Goal: Information Seeking & Learning: Learn about a topic

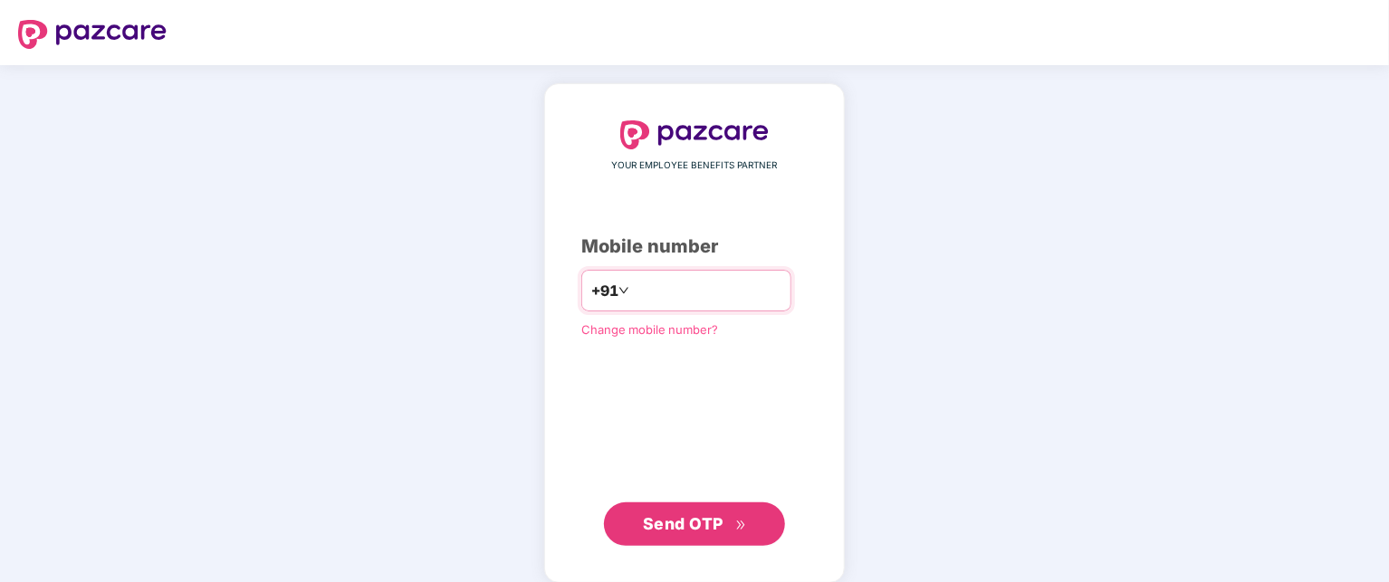
type input "**********"
click at [682, 524] on span "Send OTP" at bounding box center [683, 522] width 81 height 19
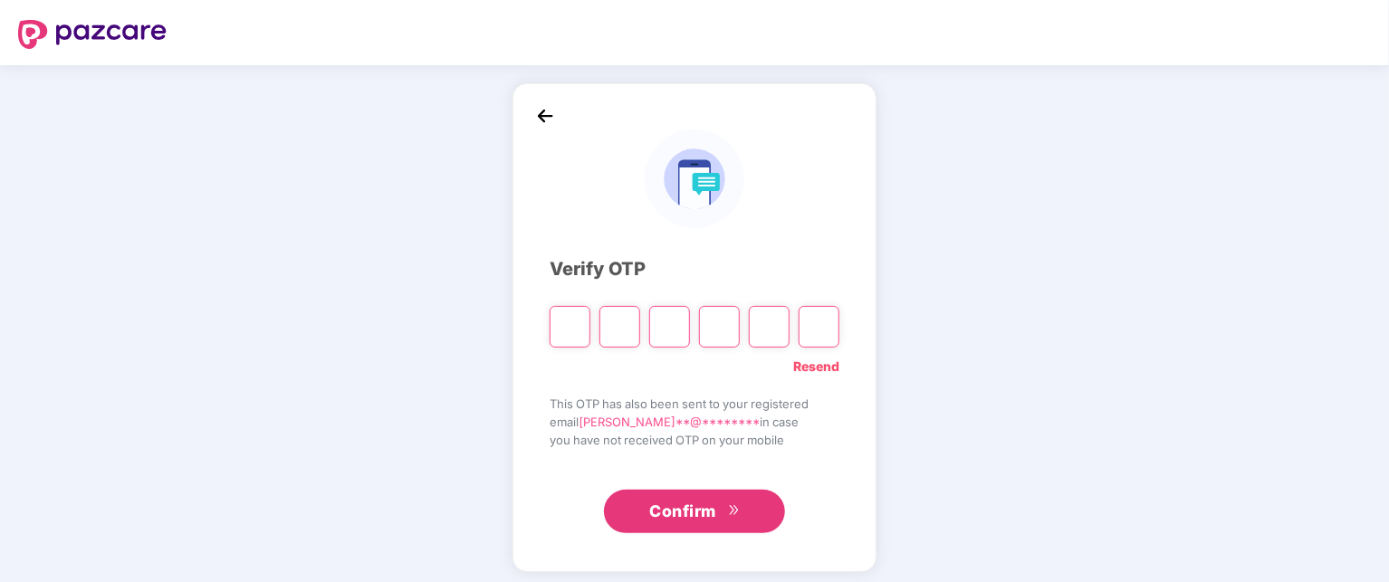
type input "*"
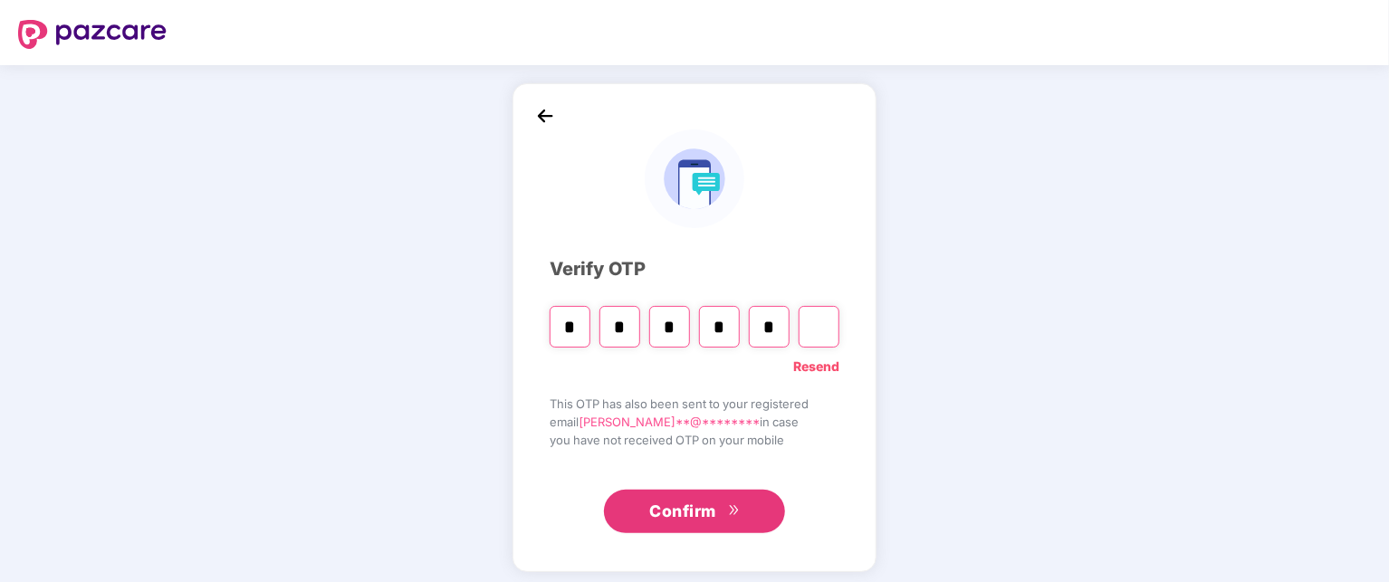
type input "*"
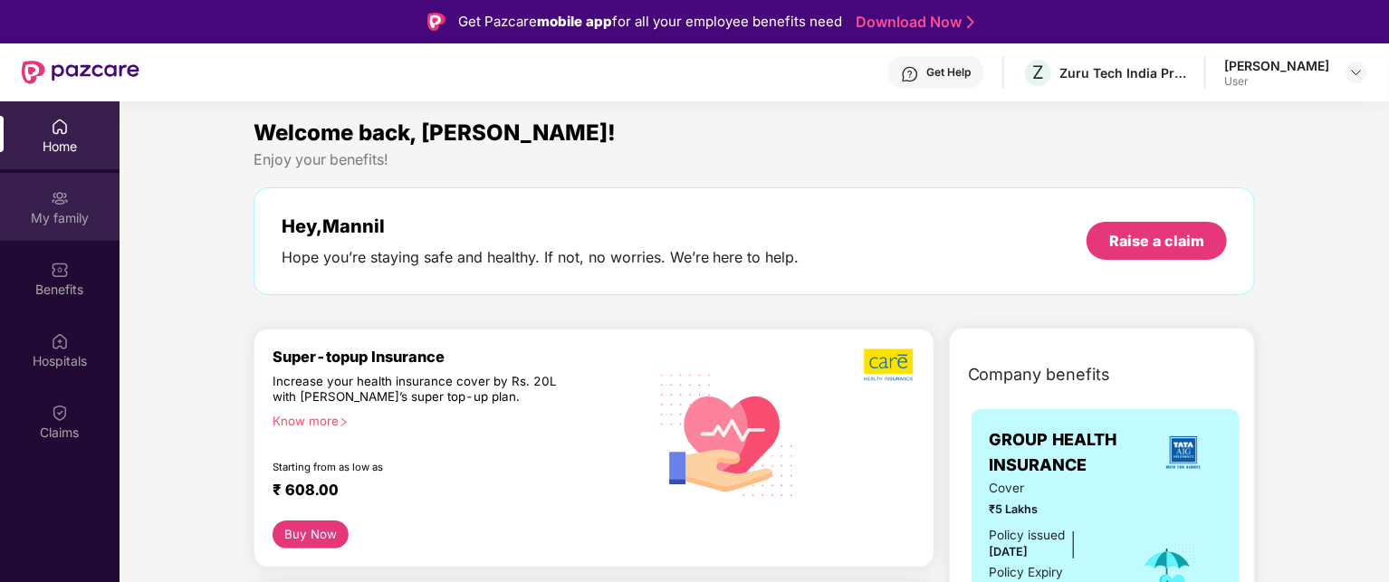
click at [62, 210] on div "My family" at bounding box center [60, 218] width 120 height 18
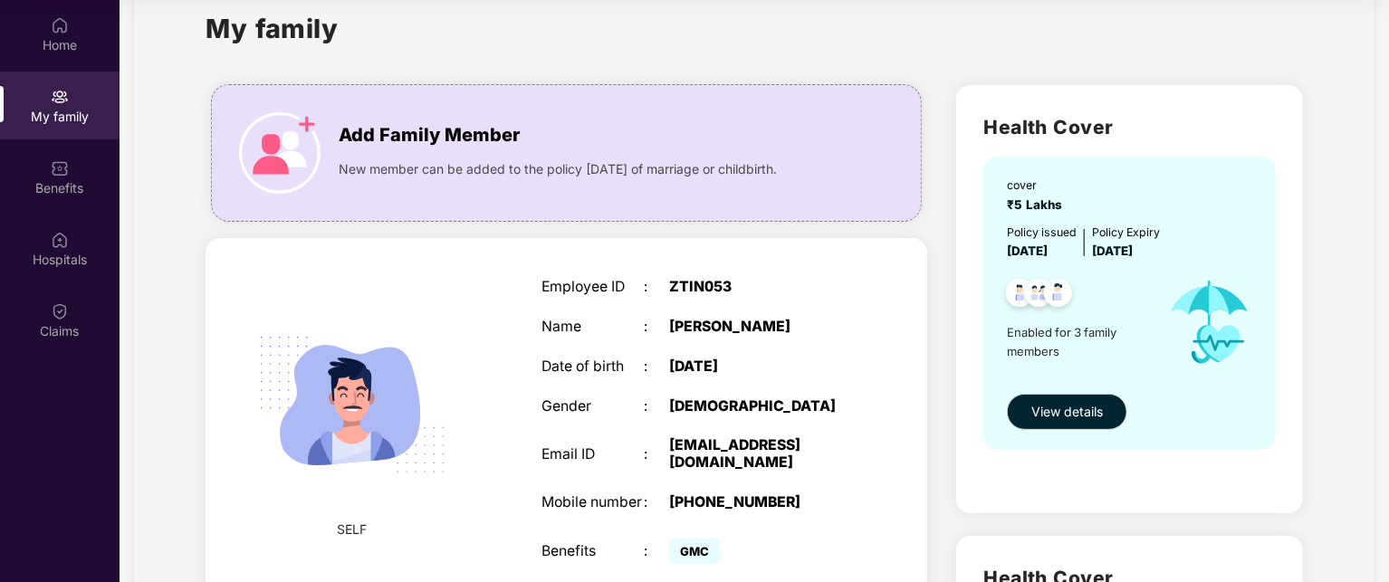
scroll to position [43, 0]
click at [1063, 416] on span "View details" at bounding box center [1068, 411] width 72 height 20
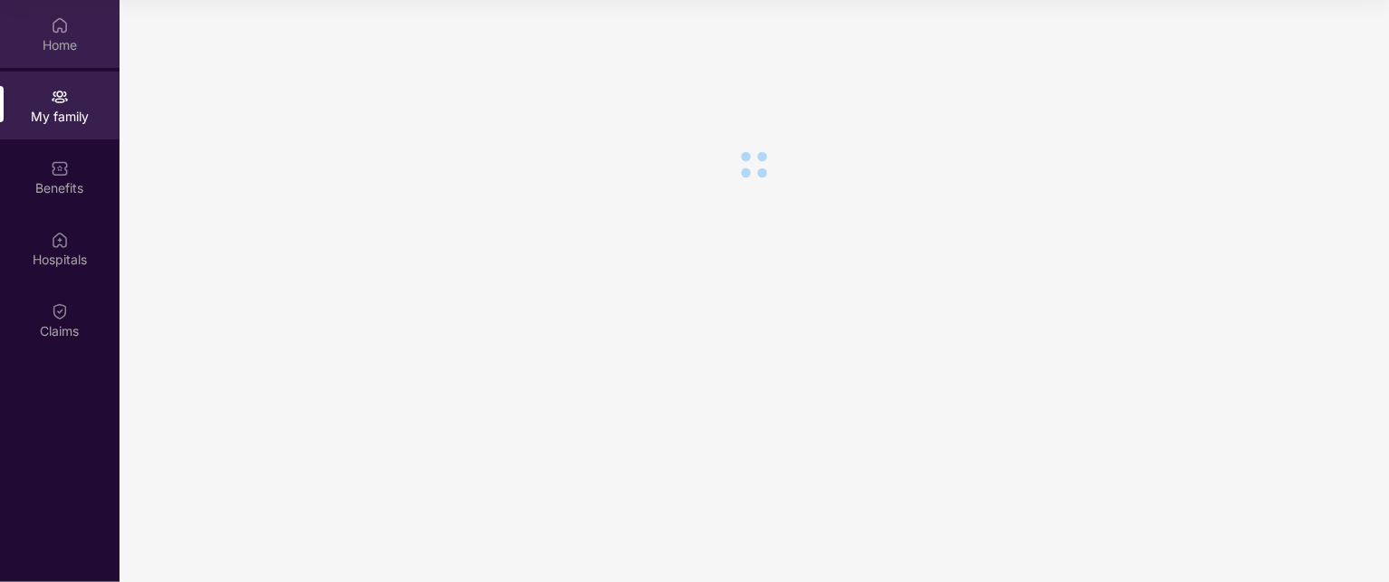
click at [62, 17] on img at bounding box center [60, 25] width 18 height 18
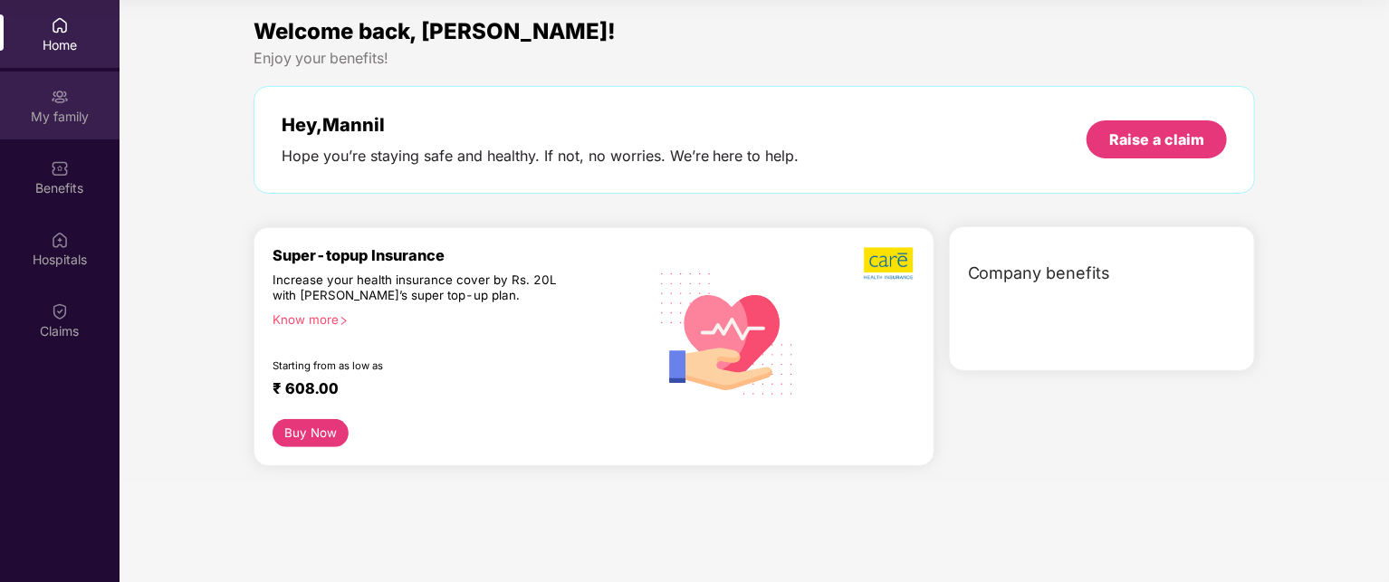
click at [74, 108] on div "My family" at bounding box center [60, 117] width 120 height 18
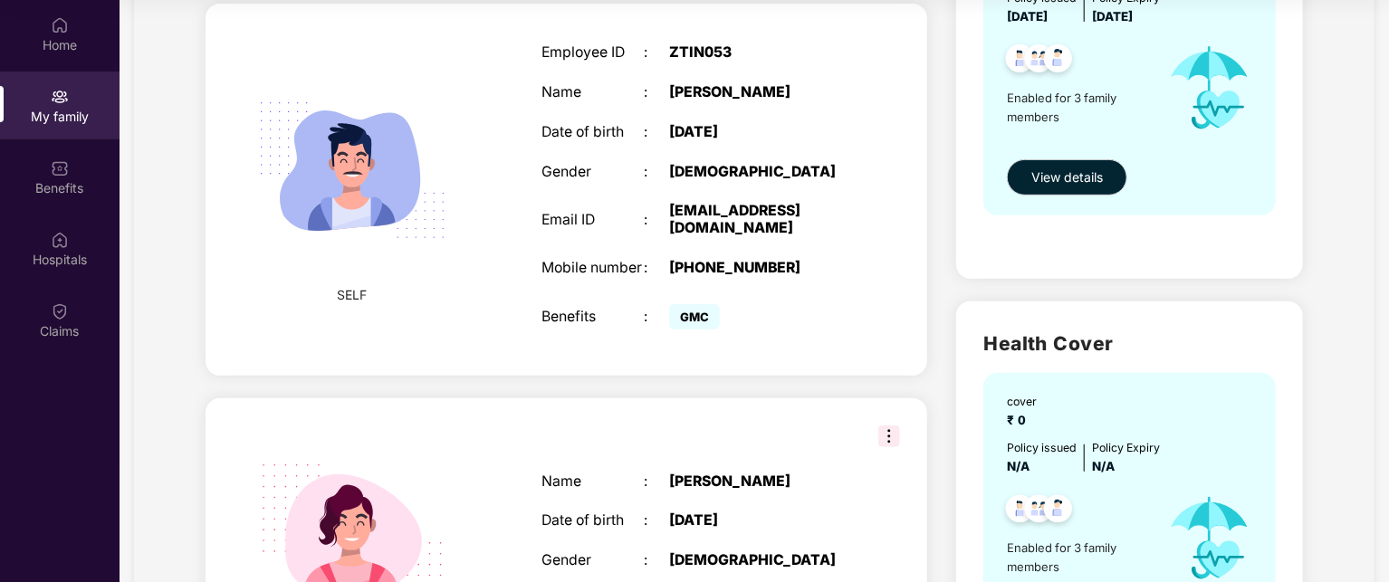
scroll to position [278, 0]
click at [885, 425] on img at bounding box center [889, 436] width 22 height 22
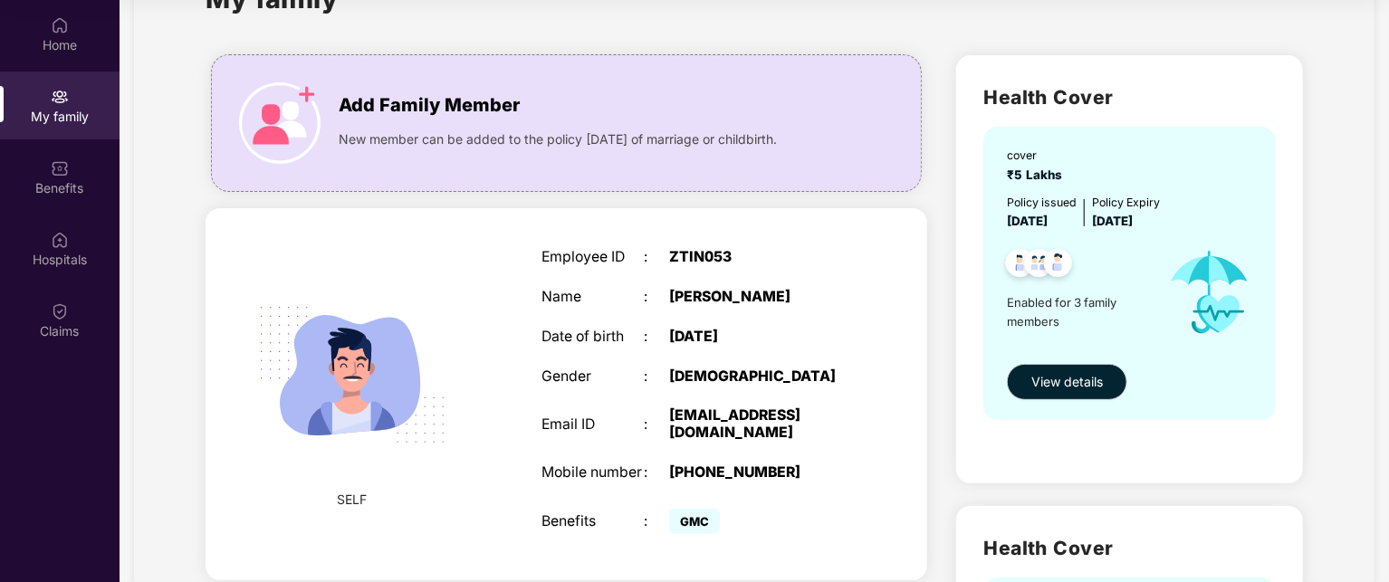
scroll to position [65, 0]
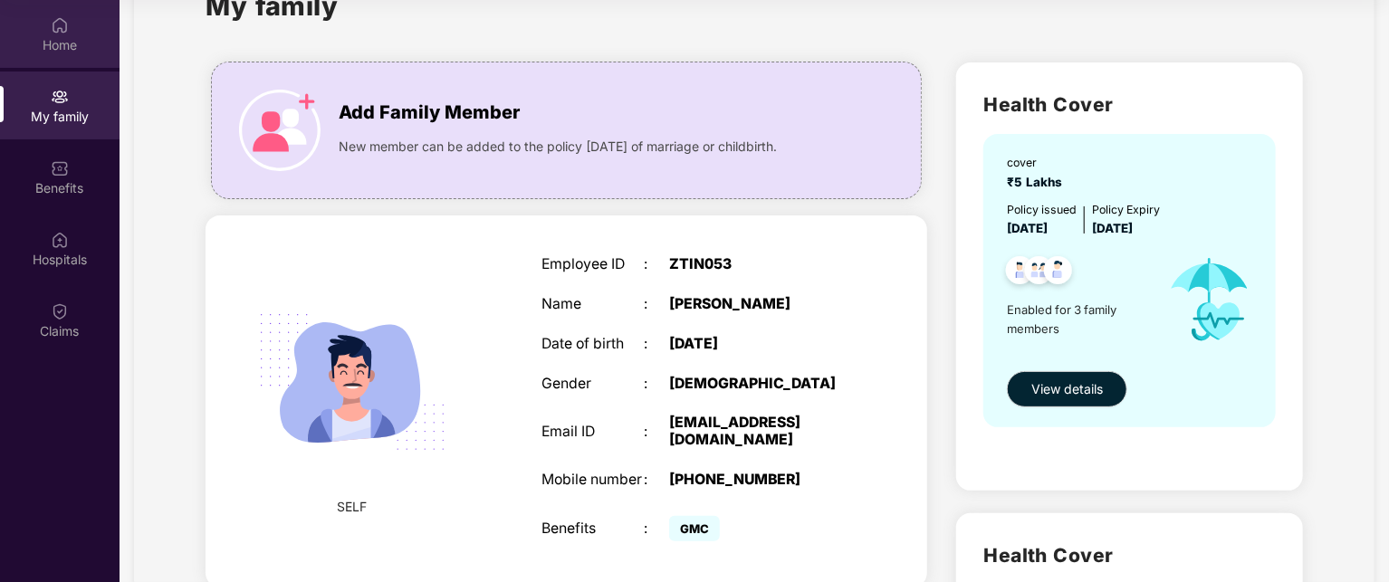
click at [56, 36] on div "Home" at bounding box center [60, 45] width 120 height 18
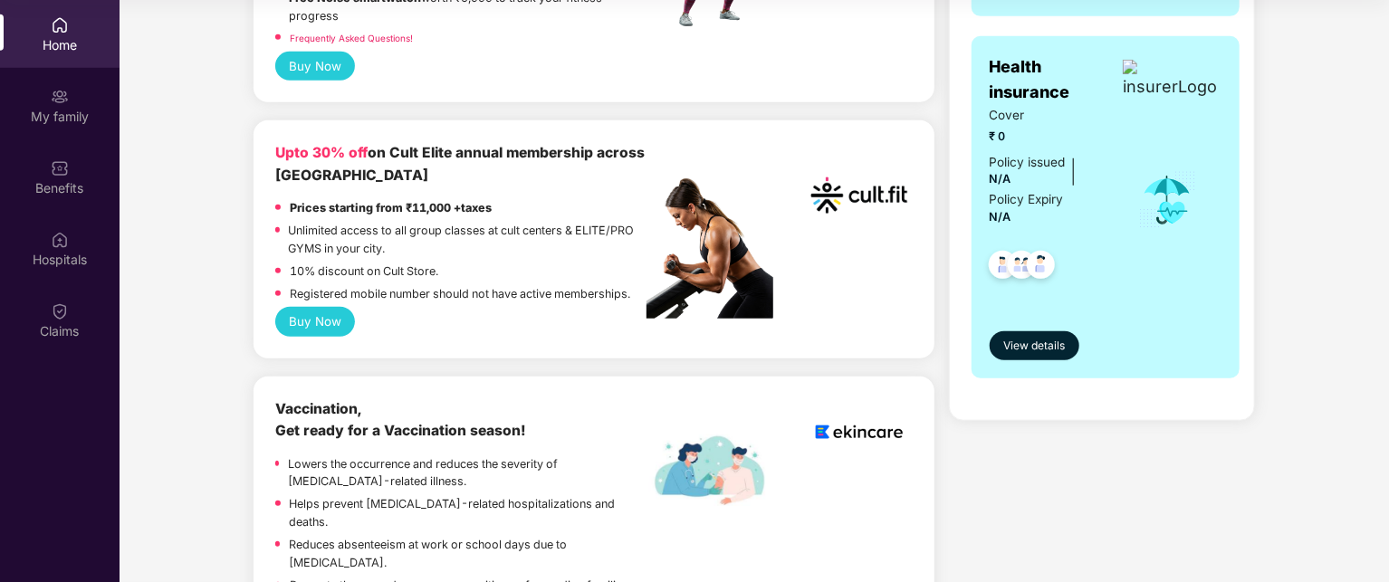
scroll to position [618, 0]
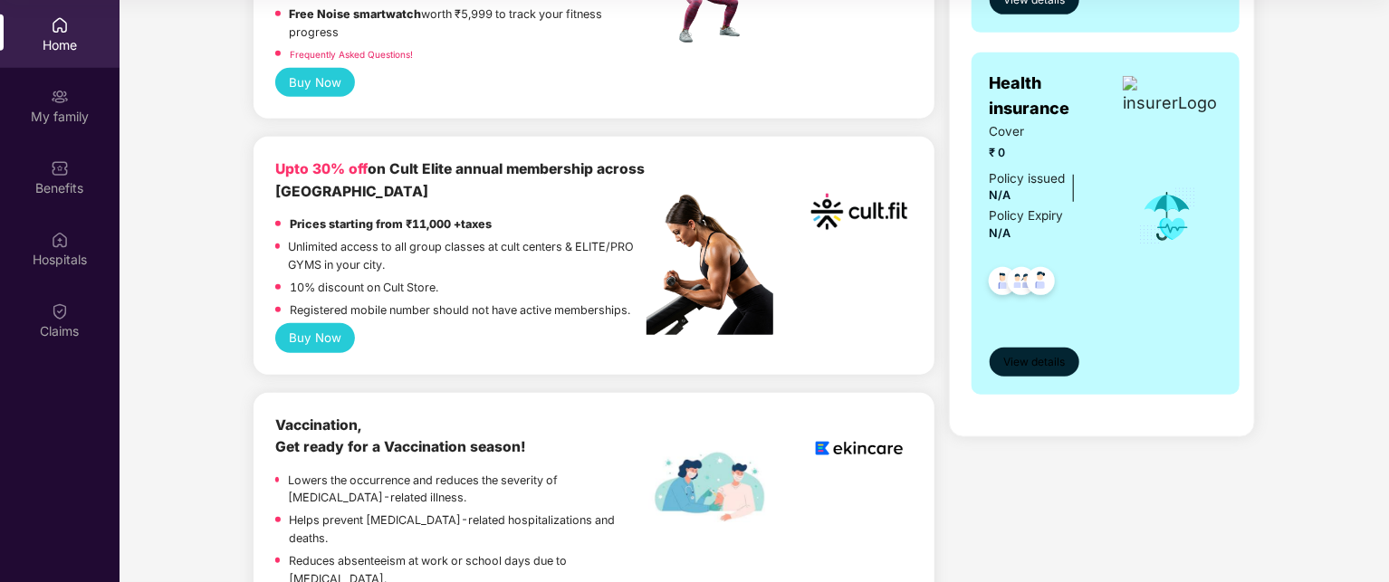
click at [1056, 359] on span "View details" at bounding box center [1034, 362] width 62 height 17
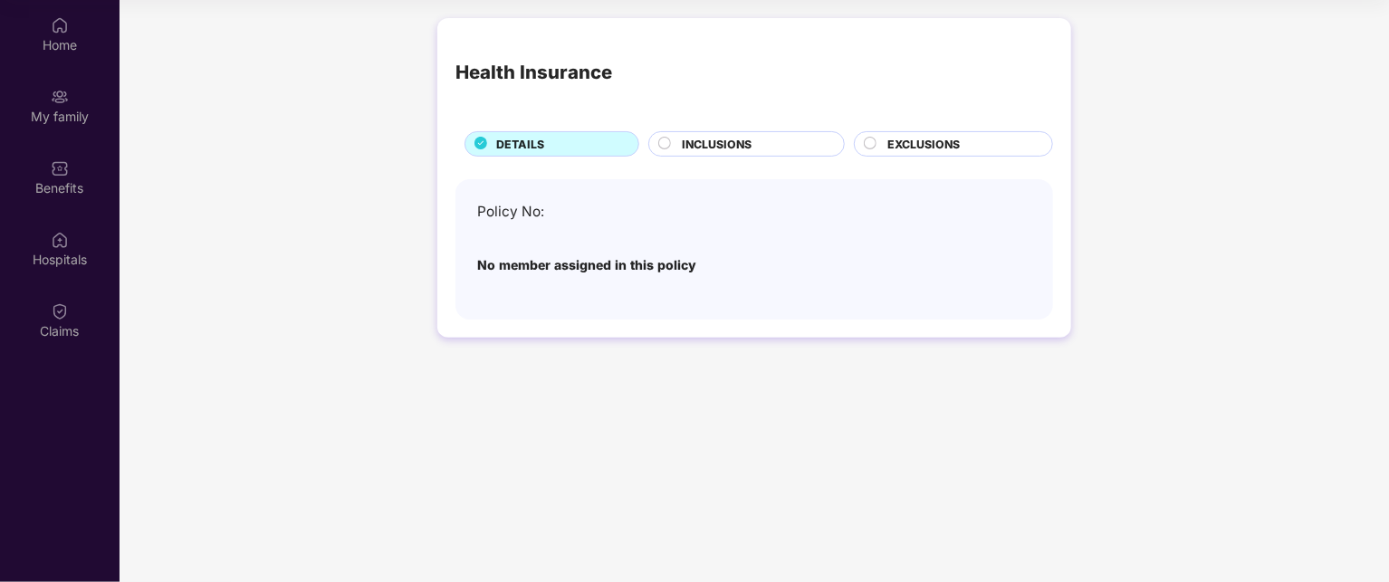
click at [684, 139] on span "INCLUSIONS" at bounding box center [717, 144] width 70 height 17
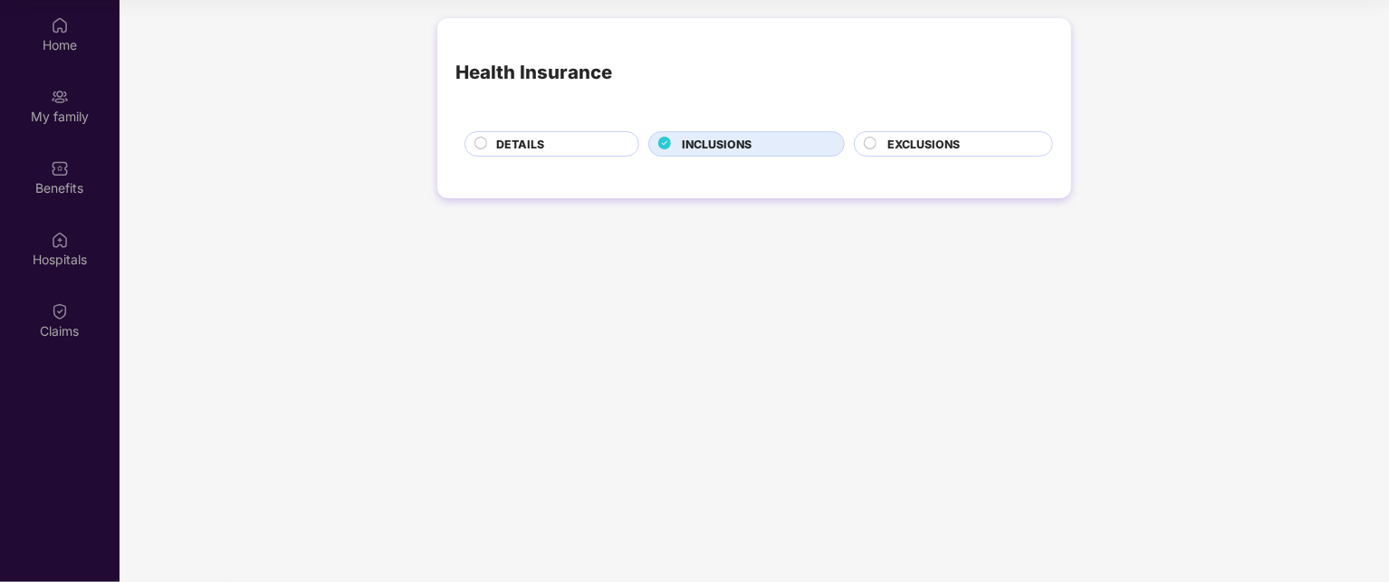
click at [851, 139] on div "EXCLUSIONS" at bounding box center [949, 143] width 208 height 25
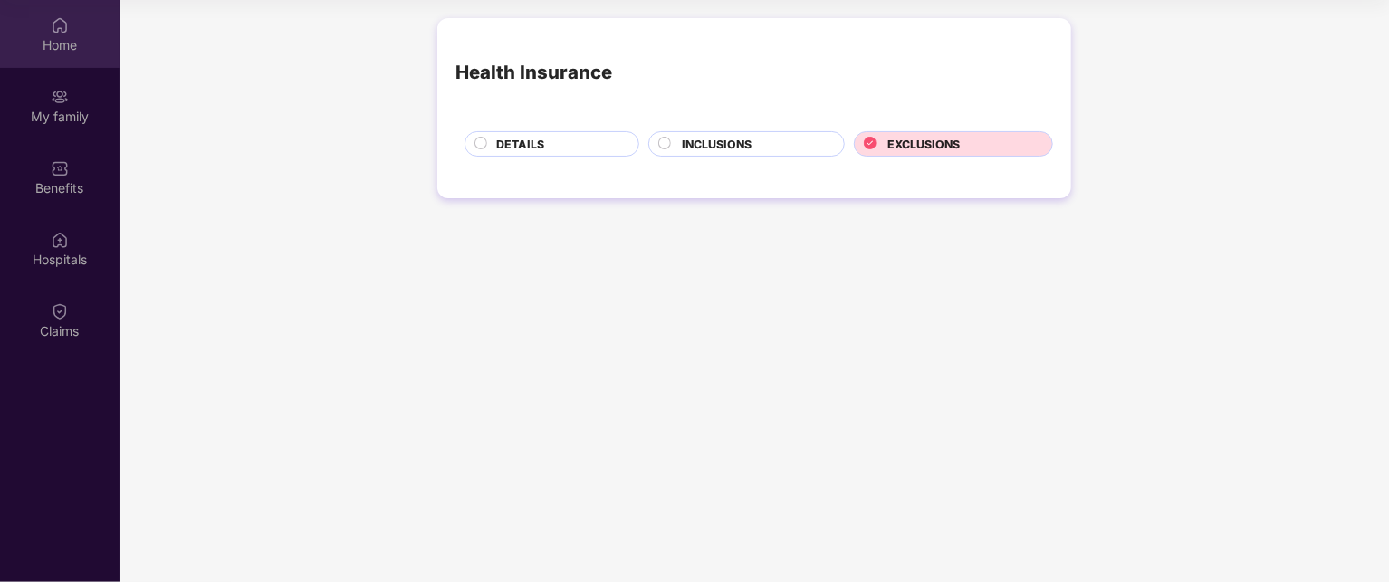
click at [55, 56] on div "Home" at bounding box center [60, 34] width 120 height 68
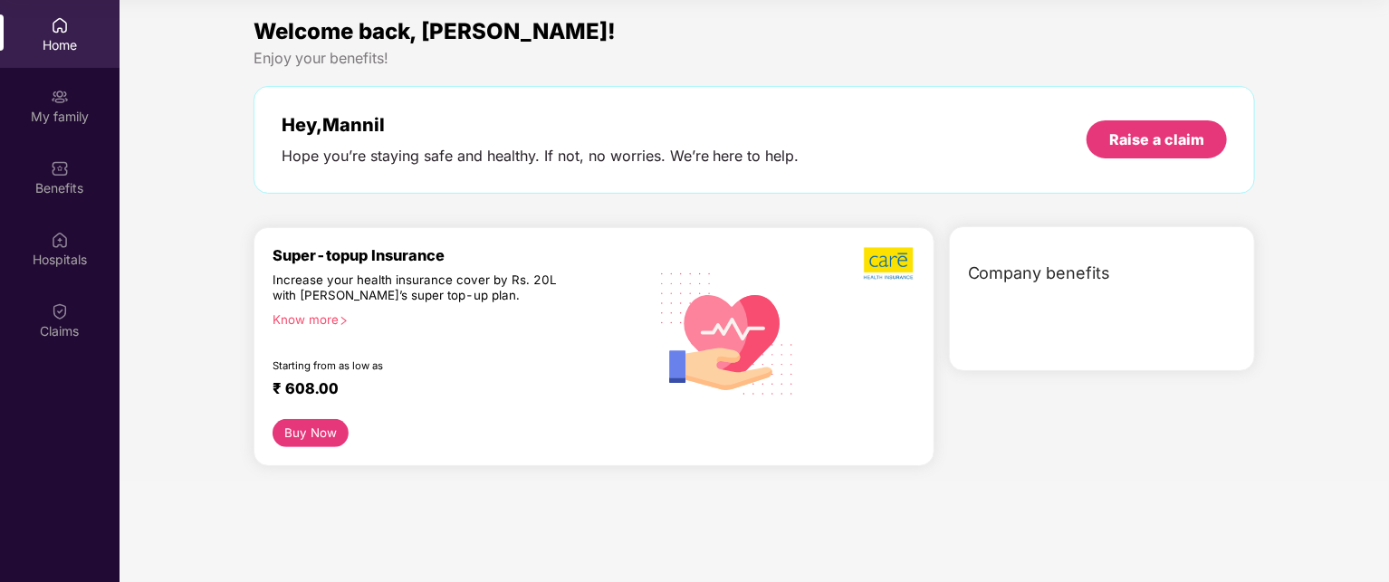
click at [55, 56] on div "Home" at bounding box center [60, 34] width 120 height 68
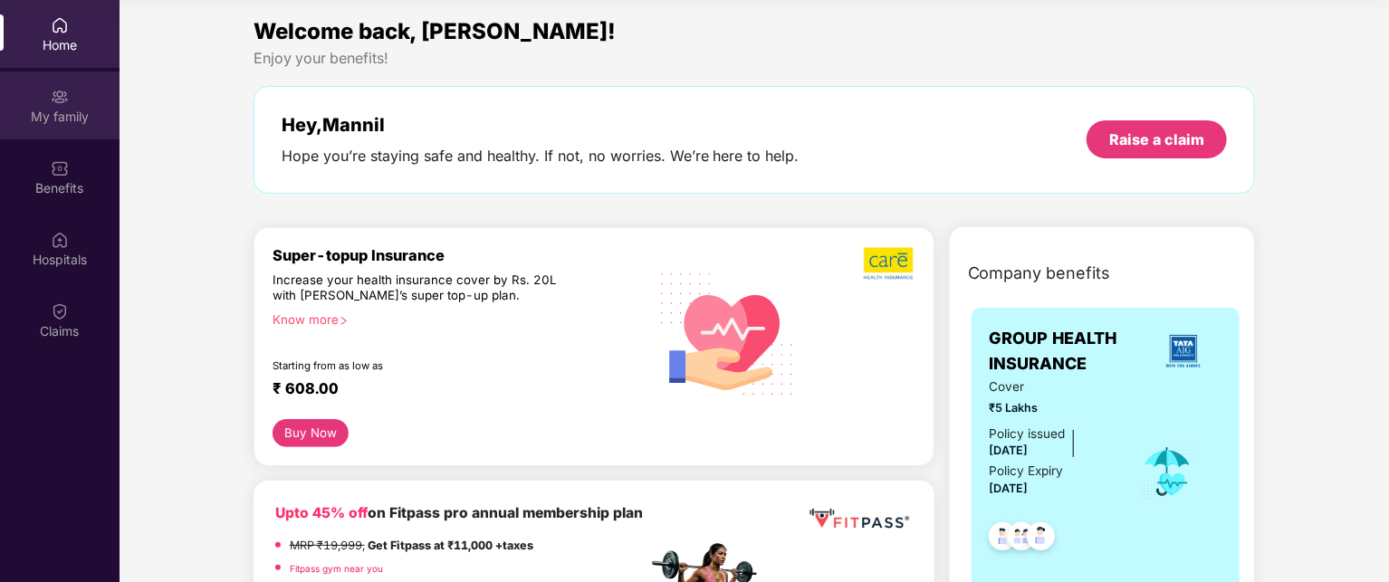
click at [52, 98] on img at bounding box center [60, 97] width 18 height 18
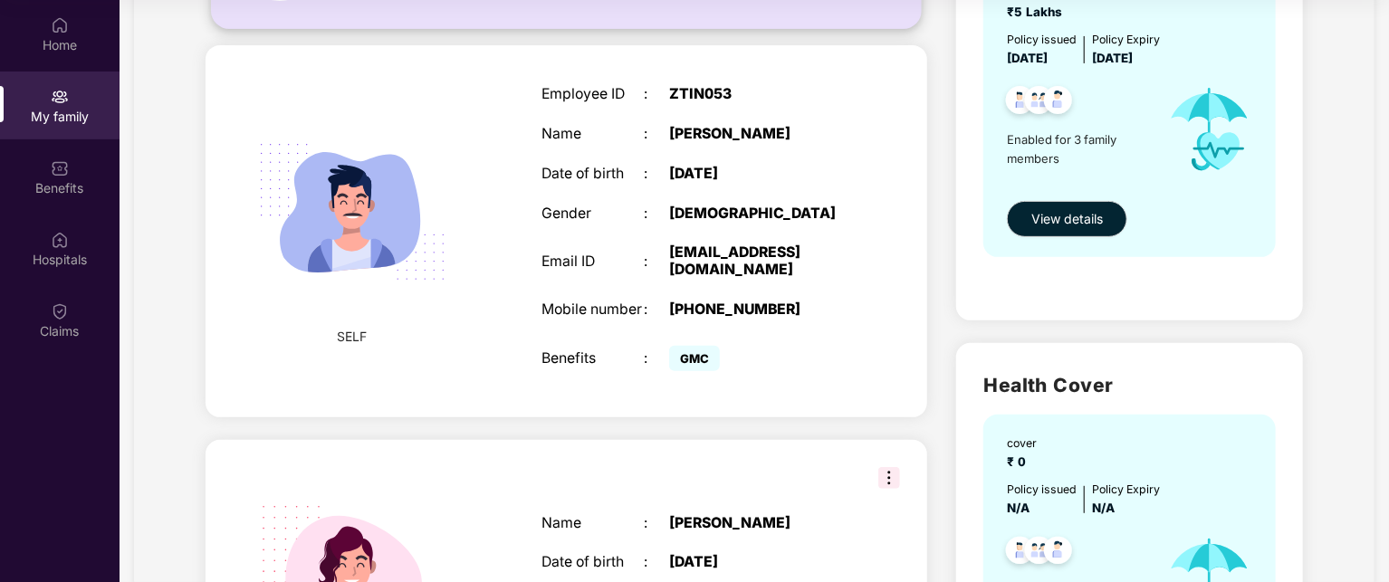
scroll to position [82, 0]
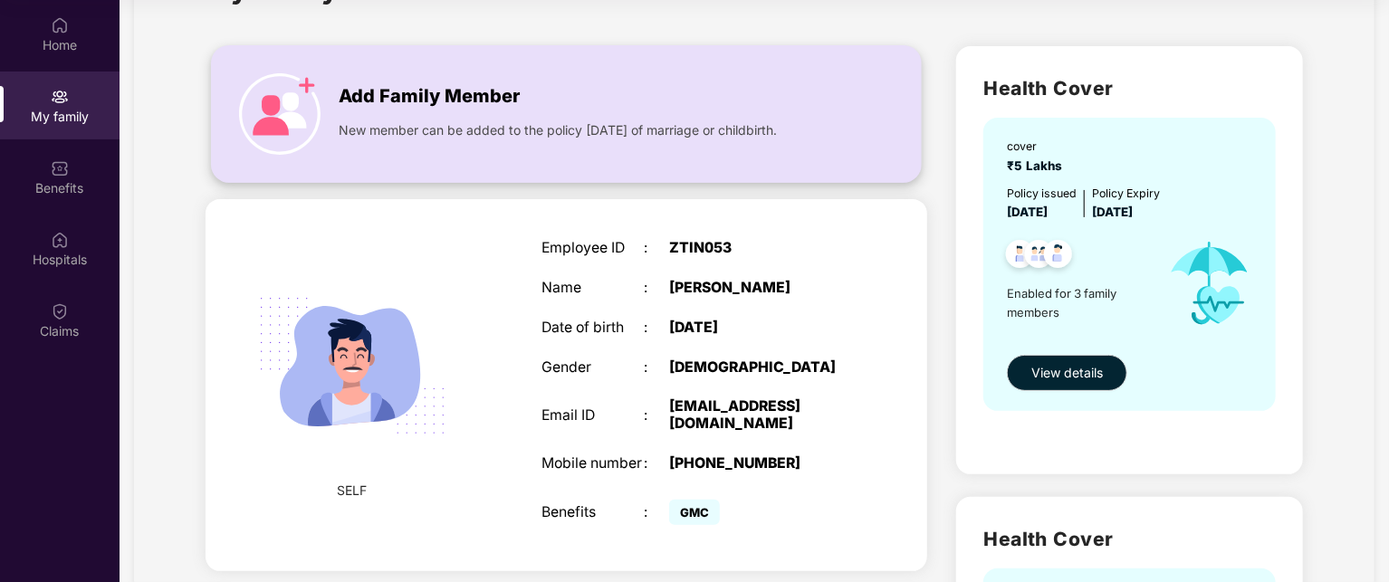
click at [780, 259] on div "Employee ID : ZTIN053 Name : [PERSON_NAME] Date of birth : [DEMOGRAPHIC_DATA] G…" at bounding box center [694, 384] width 343 height 335
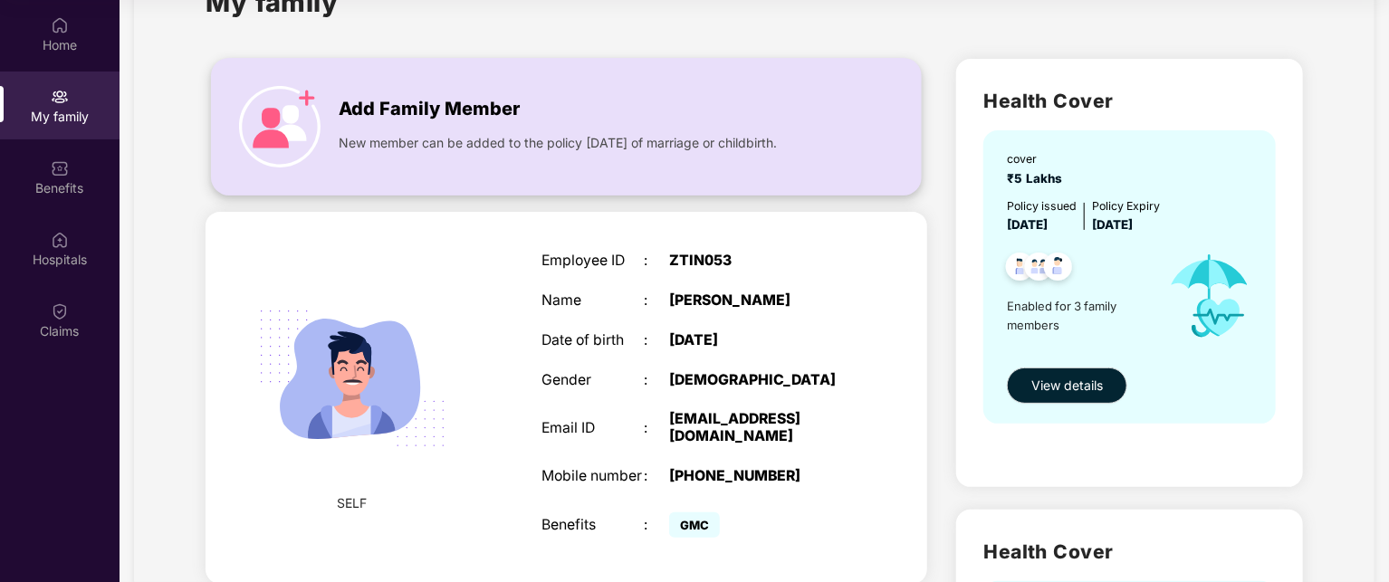
scroll to position [65, 0]
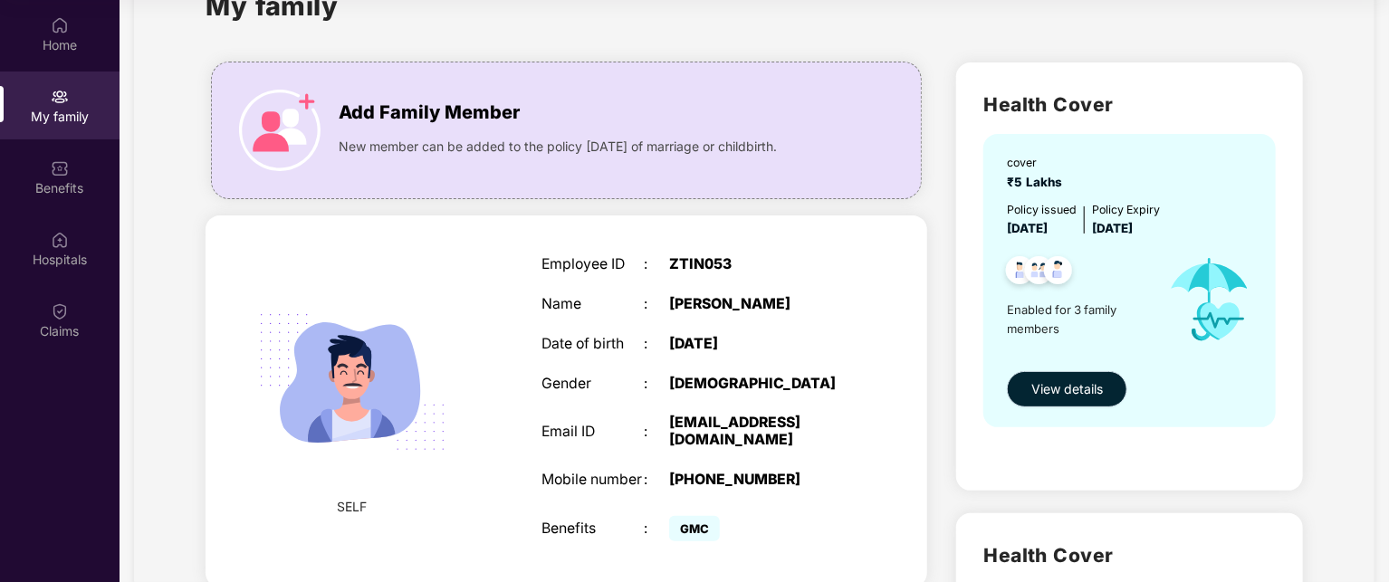
click at [1070, 395] on span "View details" at bounding box center [1068, 389] width 72 height 20
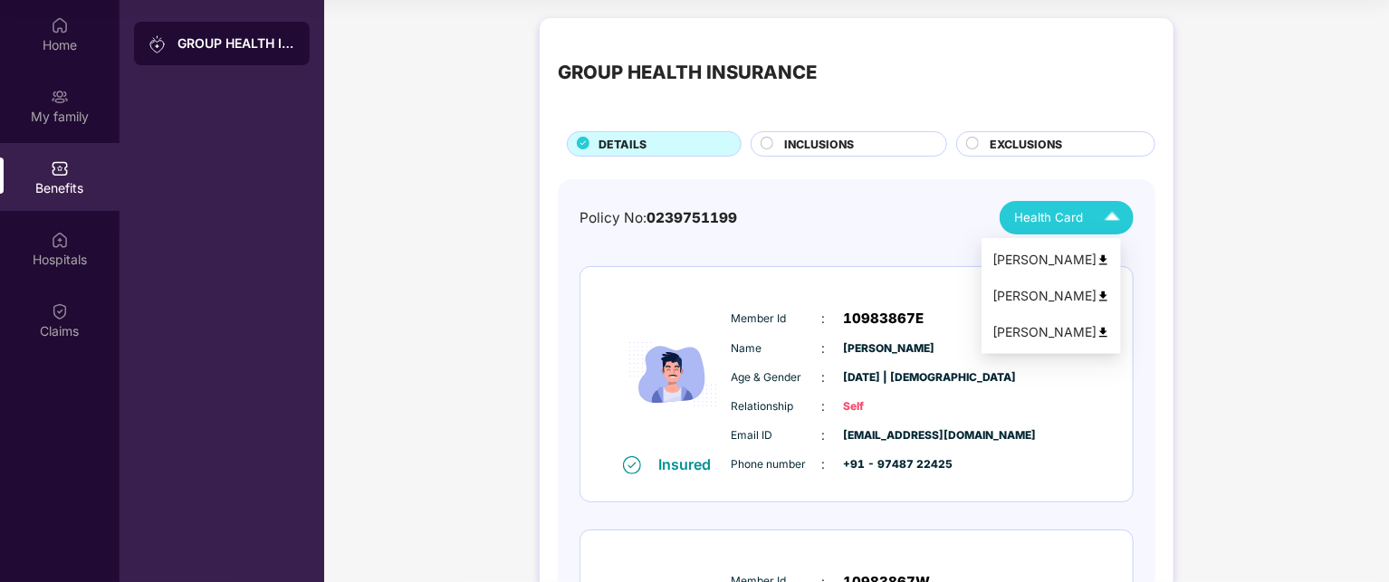
click at [1112, 220] on img at bounding box center [1113, 218] width 32 height 32
click at [1110, 260] on img at bounding box center [1104, 261] width 14 height 14
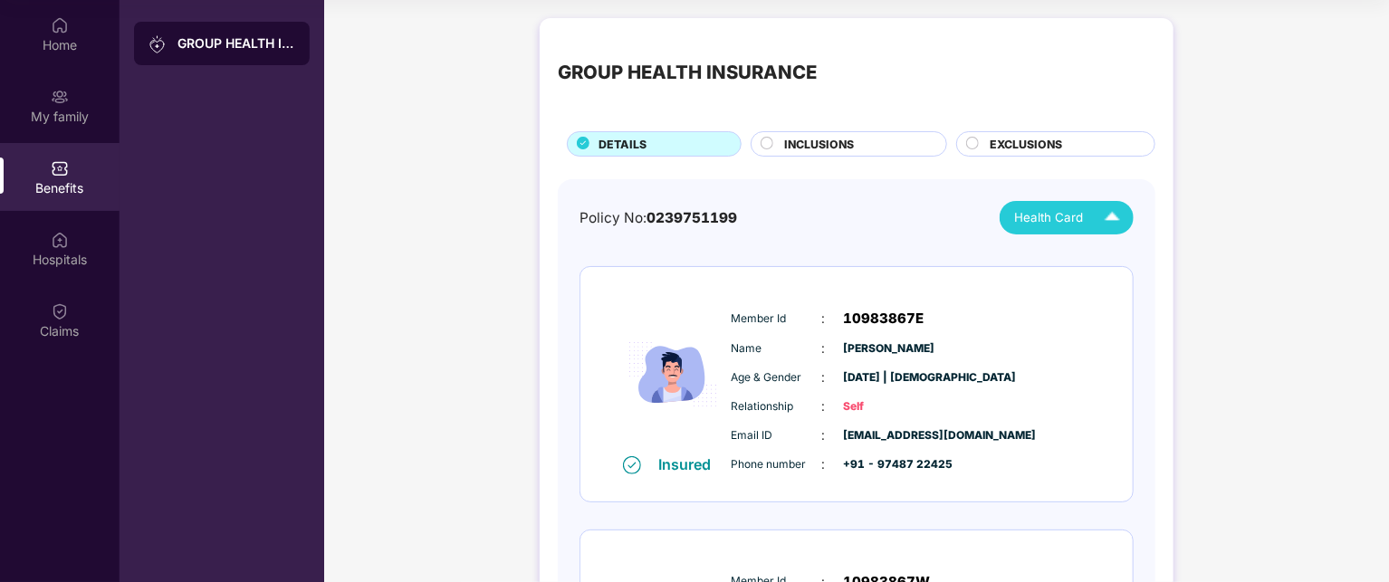
scroll to position [87, 0]
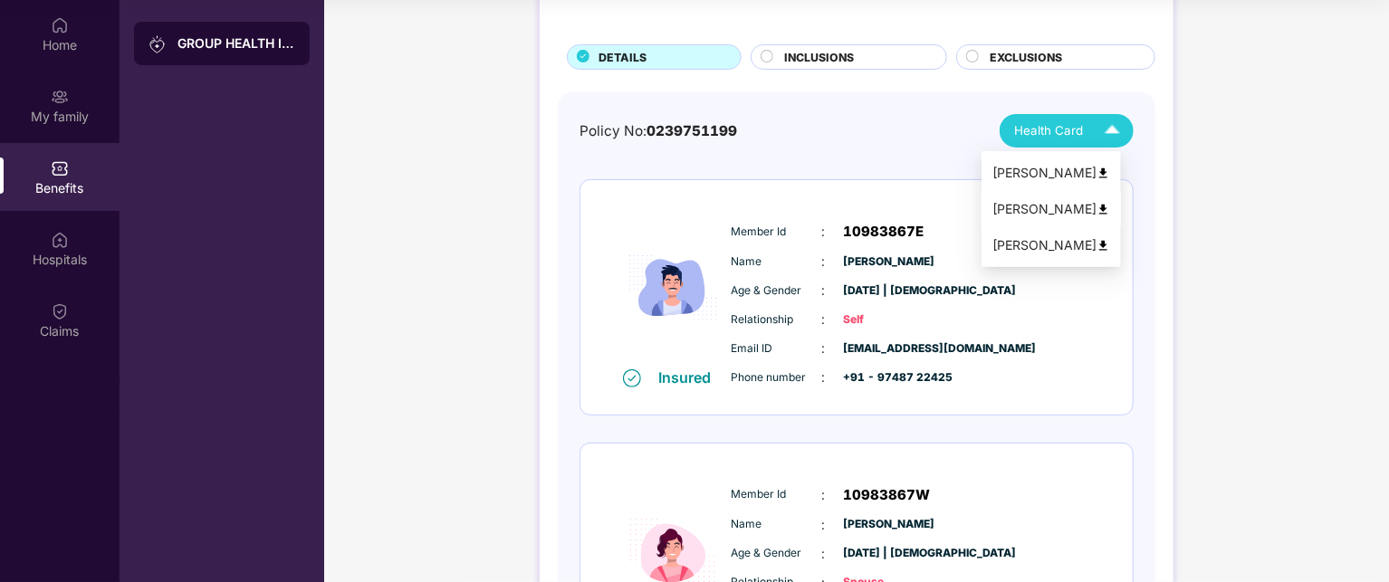
click at [1110, 212] on img at bounding box center [1104, 210] width 14 height 14
click at [1106, 126] on img at bounding box center [1113, 131] width 32 height 32
click at [1110, 246] on img at bounding box center [1104, 246] width 14 height 14
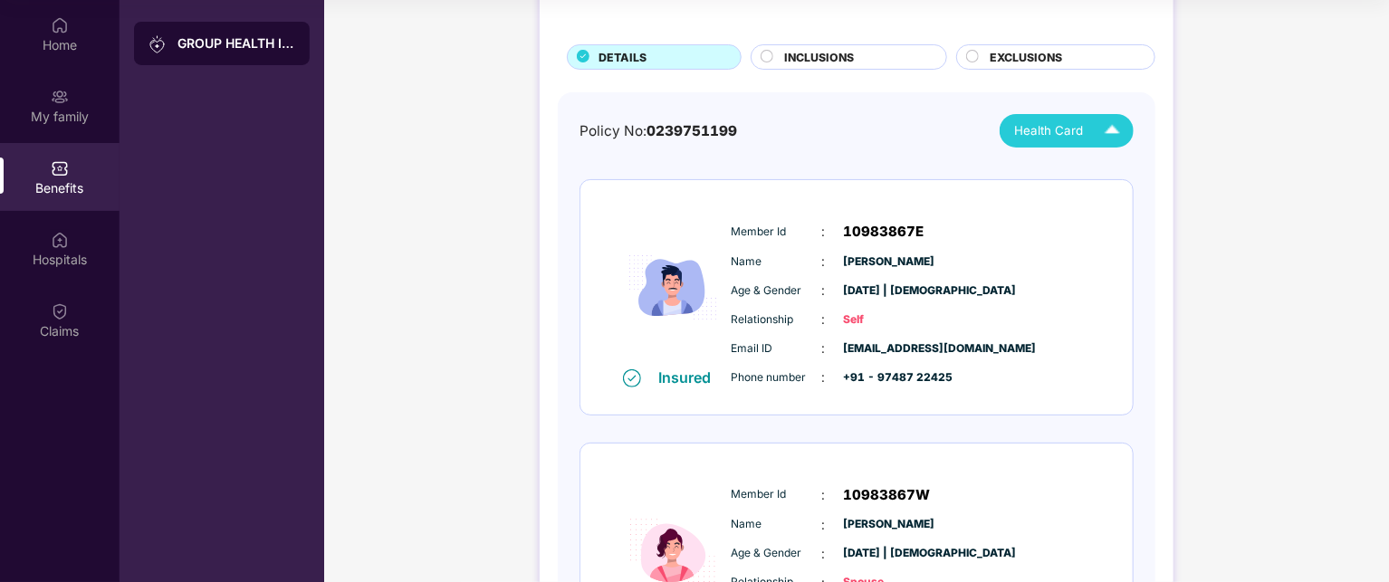
click at [768, 59] on circle at bounding box center [768, 57] width 12 height 12
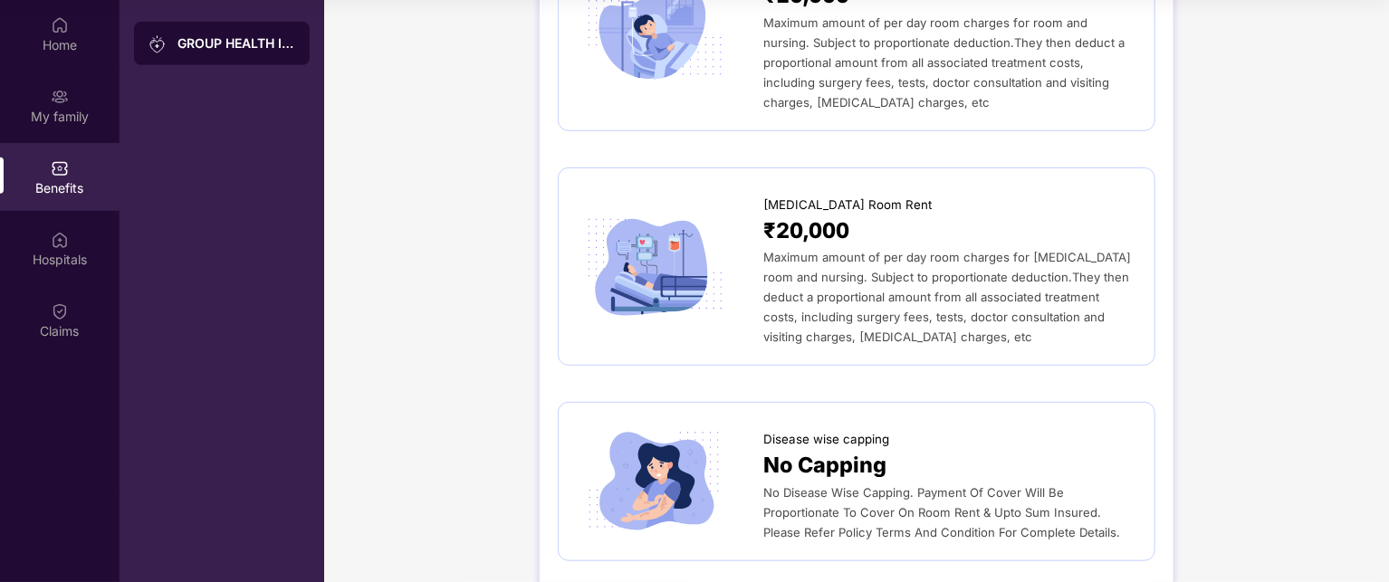
scroll to position [0, 0]
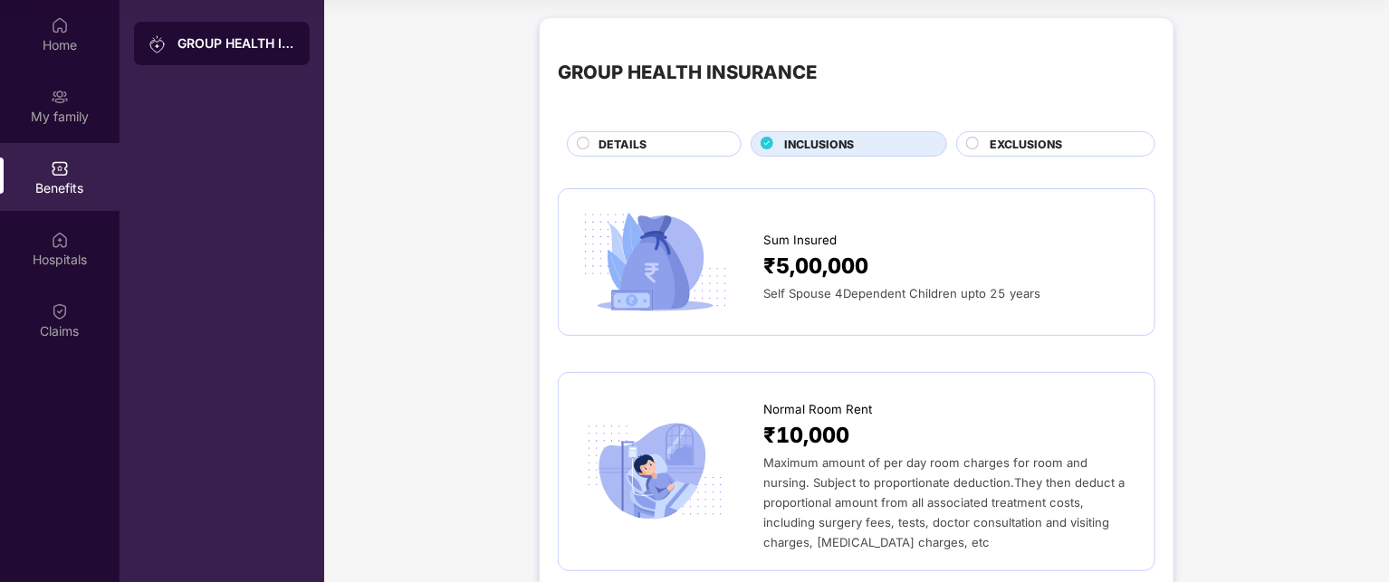
click at [967, 142] on circle at bounding box center [973, 144] width 12 height 12
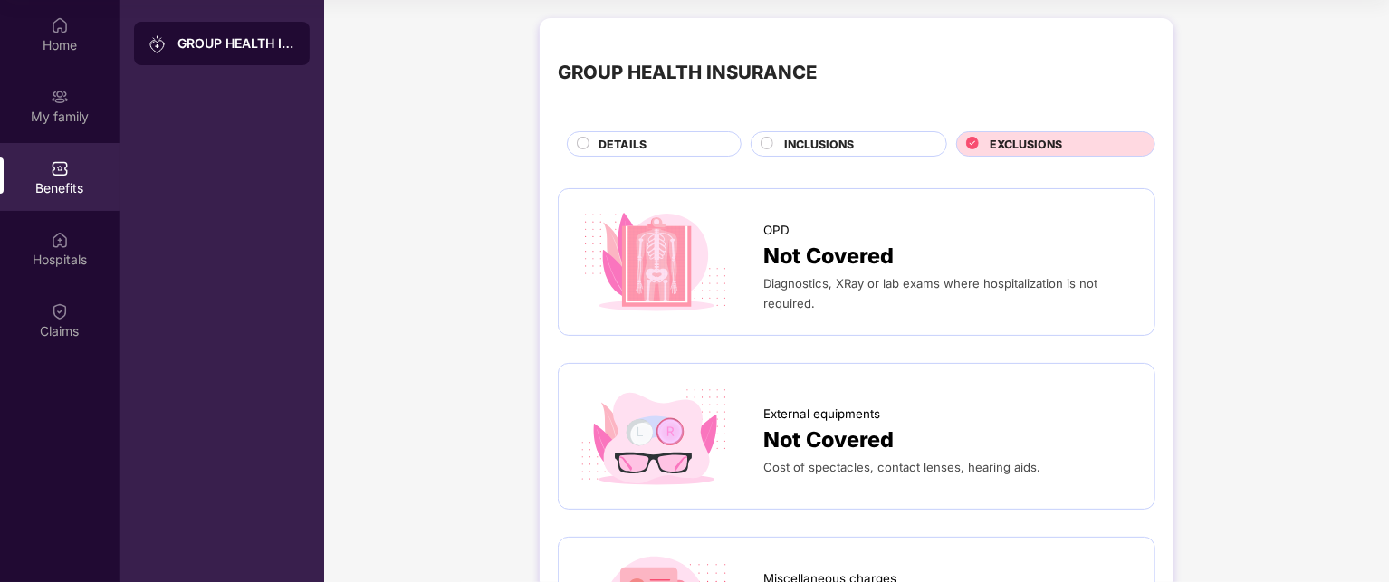
click at [640, 138] on span "DETAILS" at bounding box center [623, 144] width 48 height 17
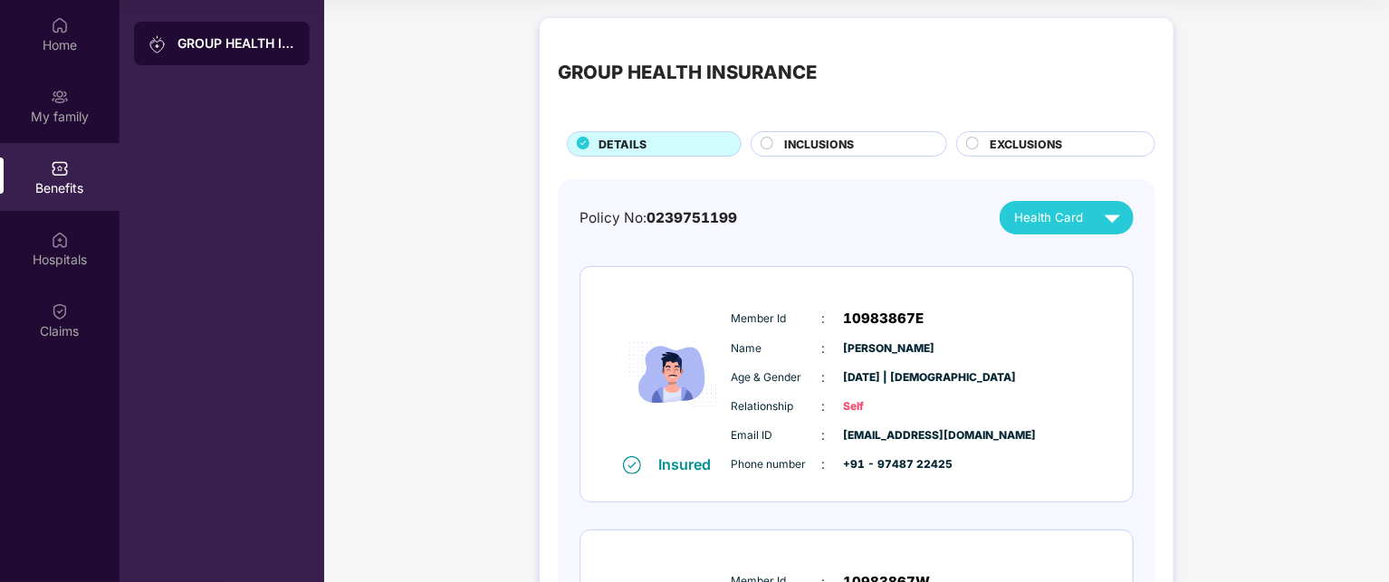
click at [824, 132] on div "INCLUSIONS" at bounding box center [849, 143] width 197 height 25
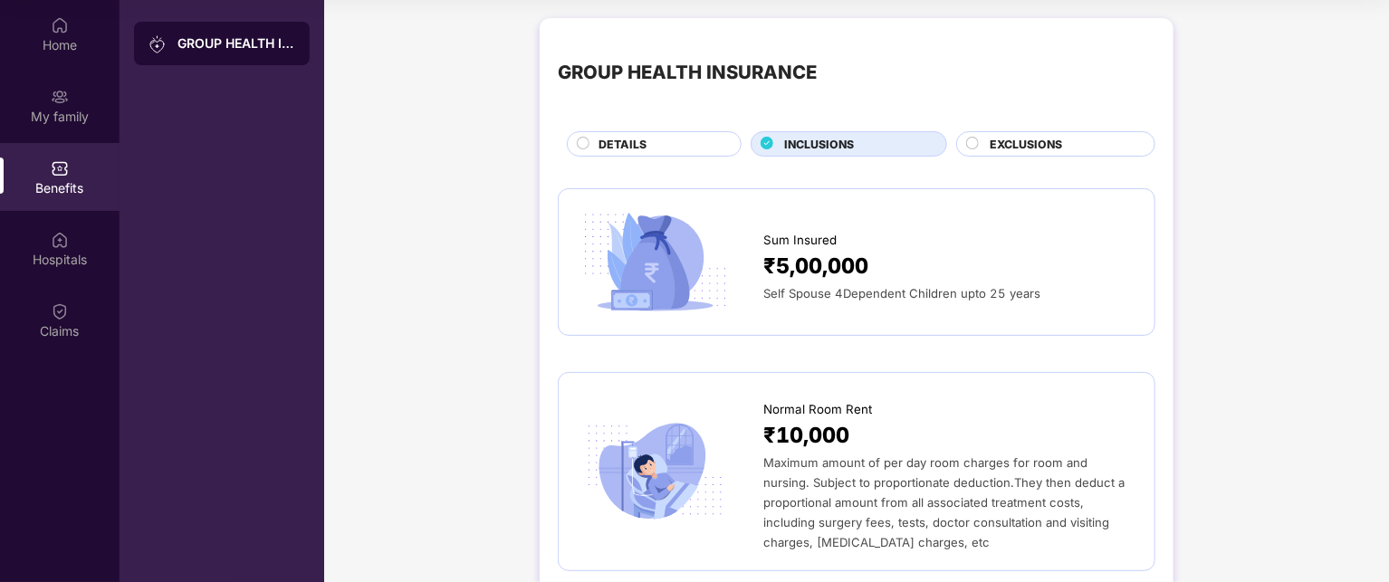
click at [590, 140] on div "DETAILS" at bounding box center [661, 146] width 142 height 20
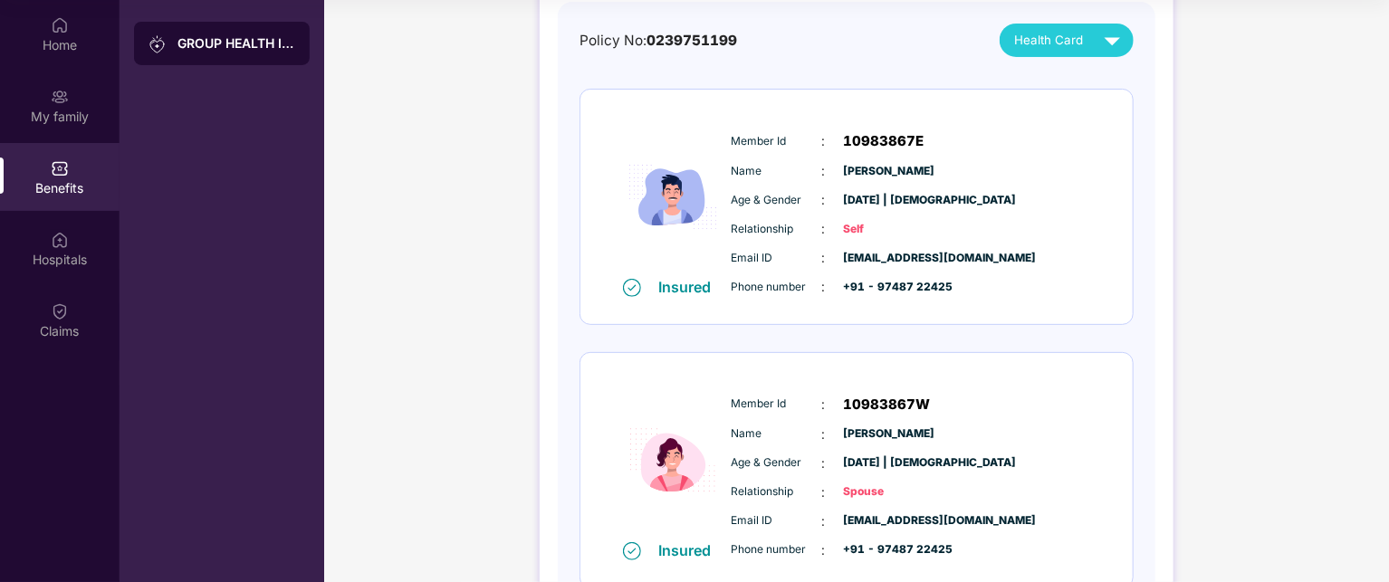
scroll to position [177, 0]
click at [418, 154] on div "GROUP HEALTH INSURANCE DETAILS INCLUSIONS EXCLUSIONS Policy No: 0239751199 Heal…" at bounding box center [856, 398] width 1065 height 1132
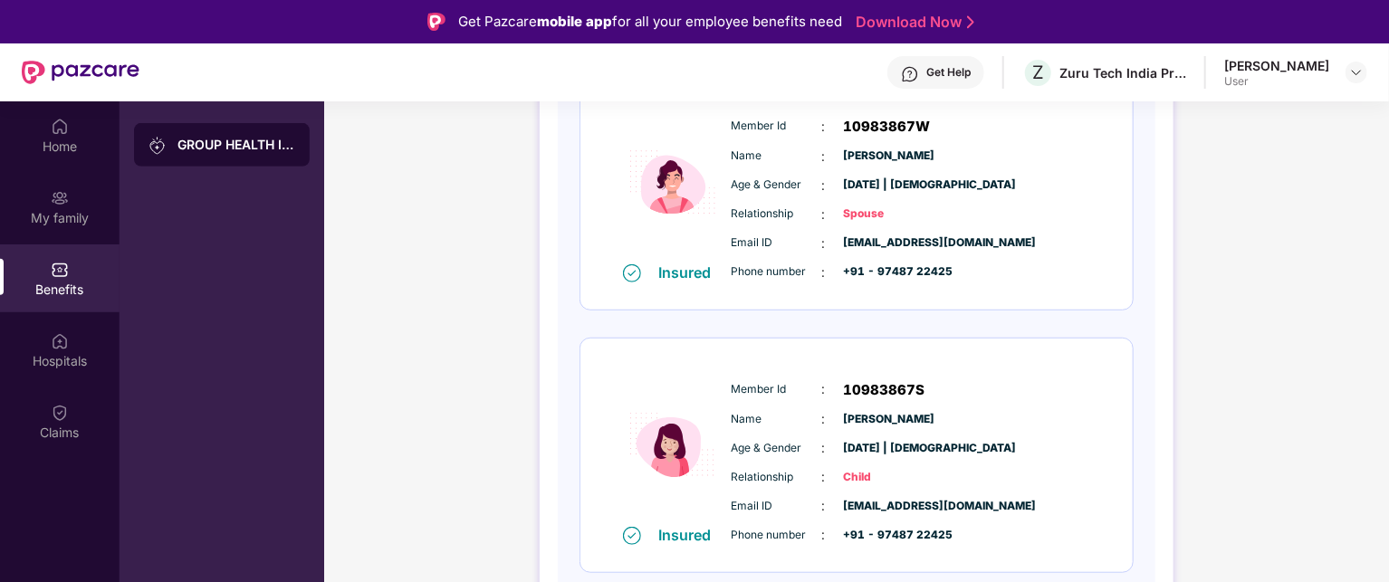
scroll to position [101, 0]
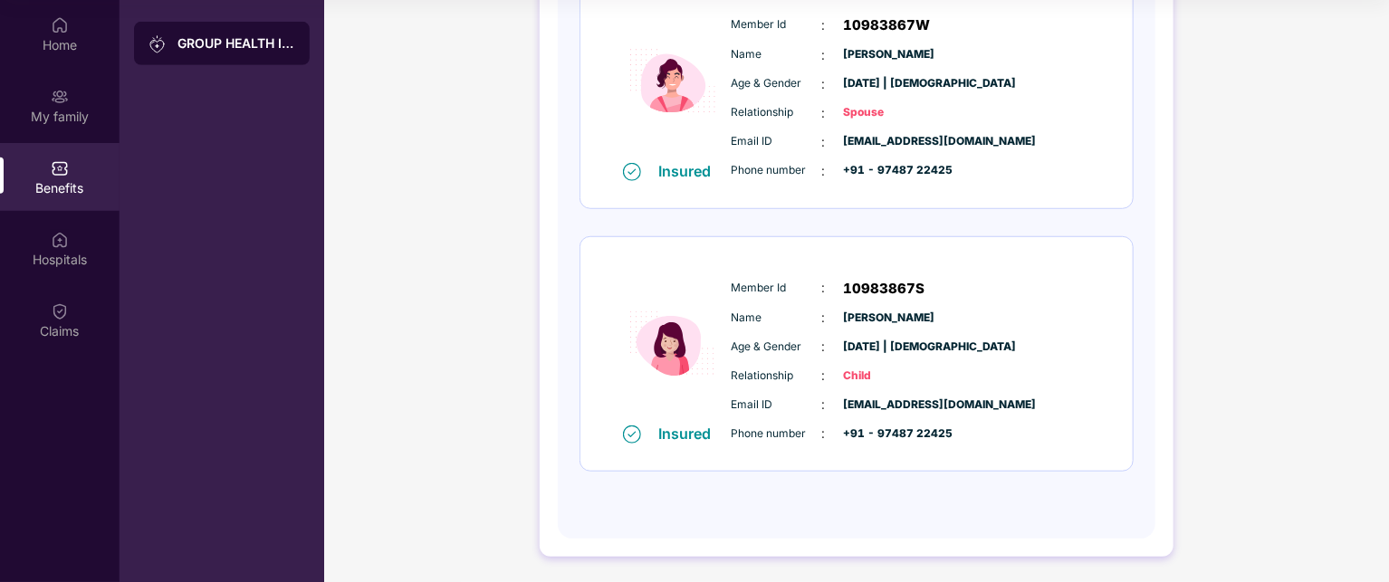
click at [436, 158] on div "GROUP HEALTH INSURANCE DETAILS INCLUSIONS EXCLUSIONS Policy No: 0239751199 Heal…" at bounding box center [856, 18] width 1065 height 1132
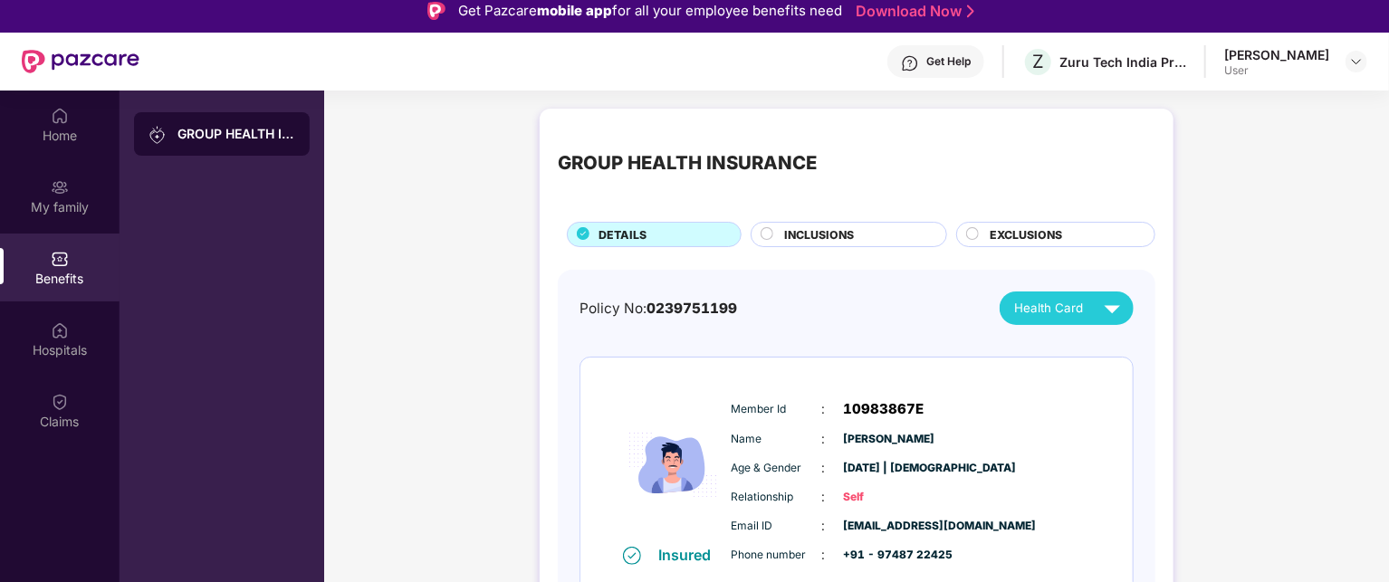
scroll to position [0, 0]
